Goal: Task Accomplishment & Management: Manage account settings

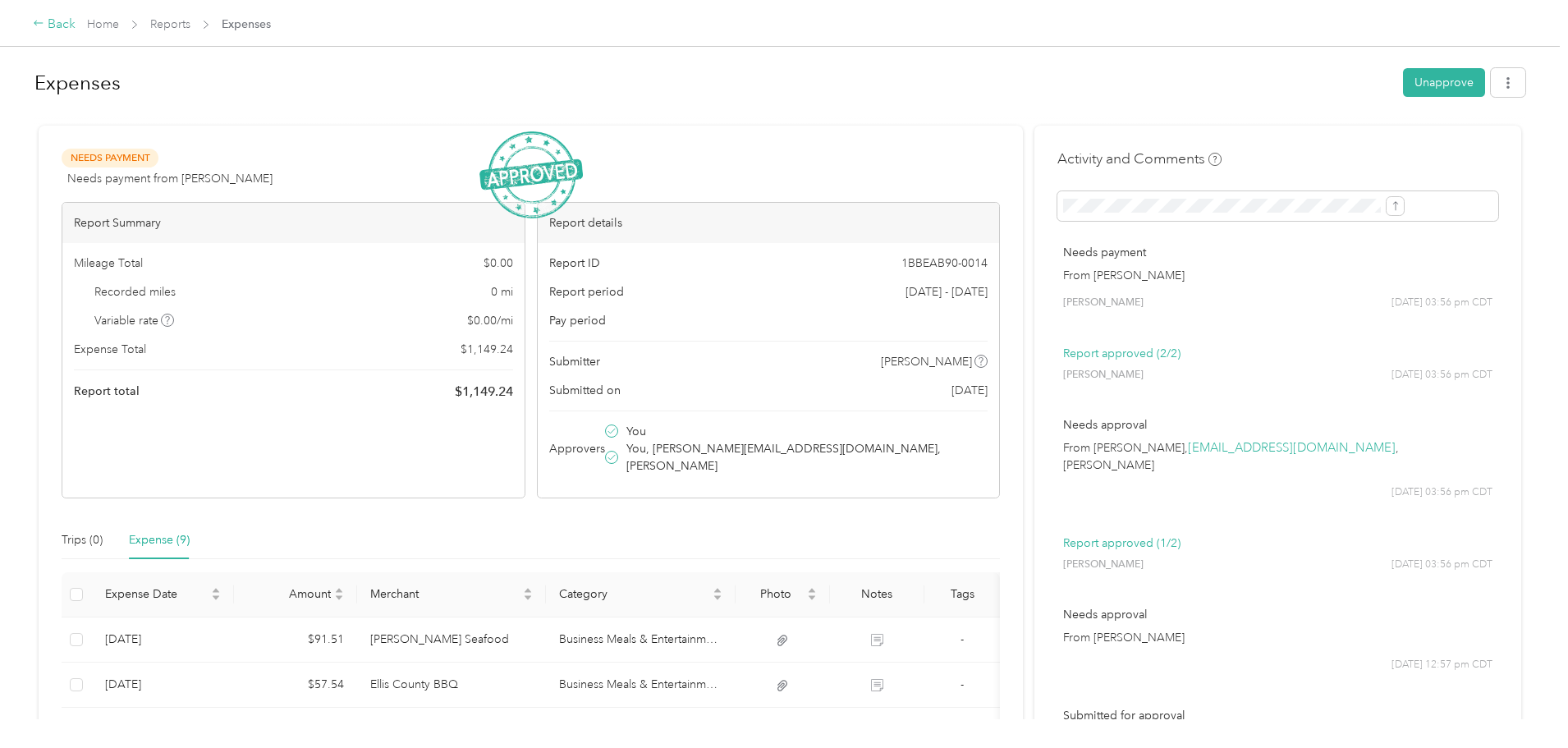
click at [75, 23] on div "Back" at bounding box center [54, 24] width 43 height 20
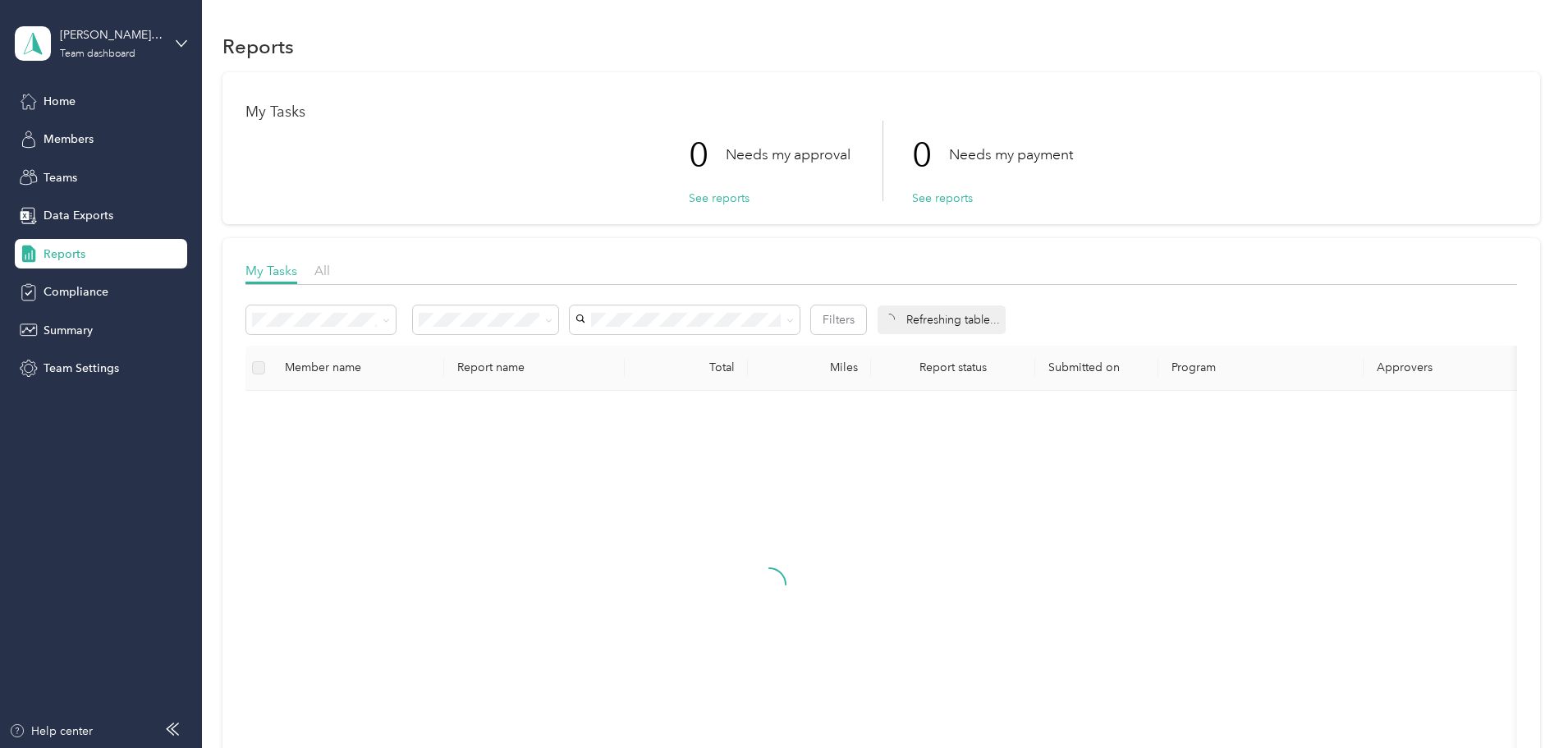
click at [186, 31] on div "[PERSON_NAME] Trail Redi Mix, LLC Team dashboard" at bounding box center [101, 43] width 172 height 57
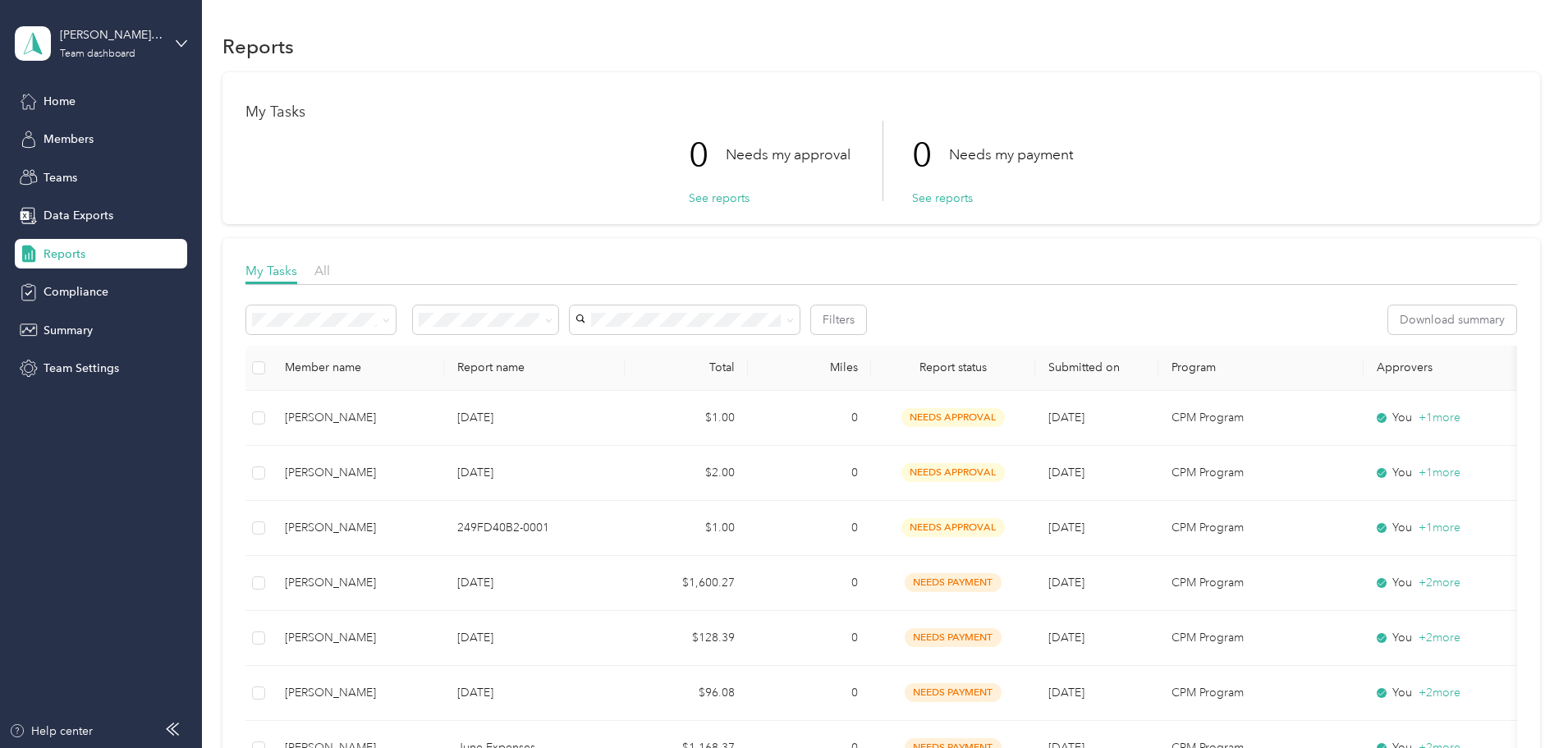
click at [93, 201] on div "Log out" at bounding box center [188, 209] width 323 height 29
